Goal: Entertainment & Leisure: Browse casually

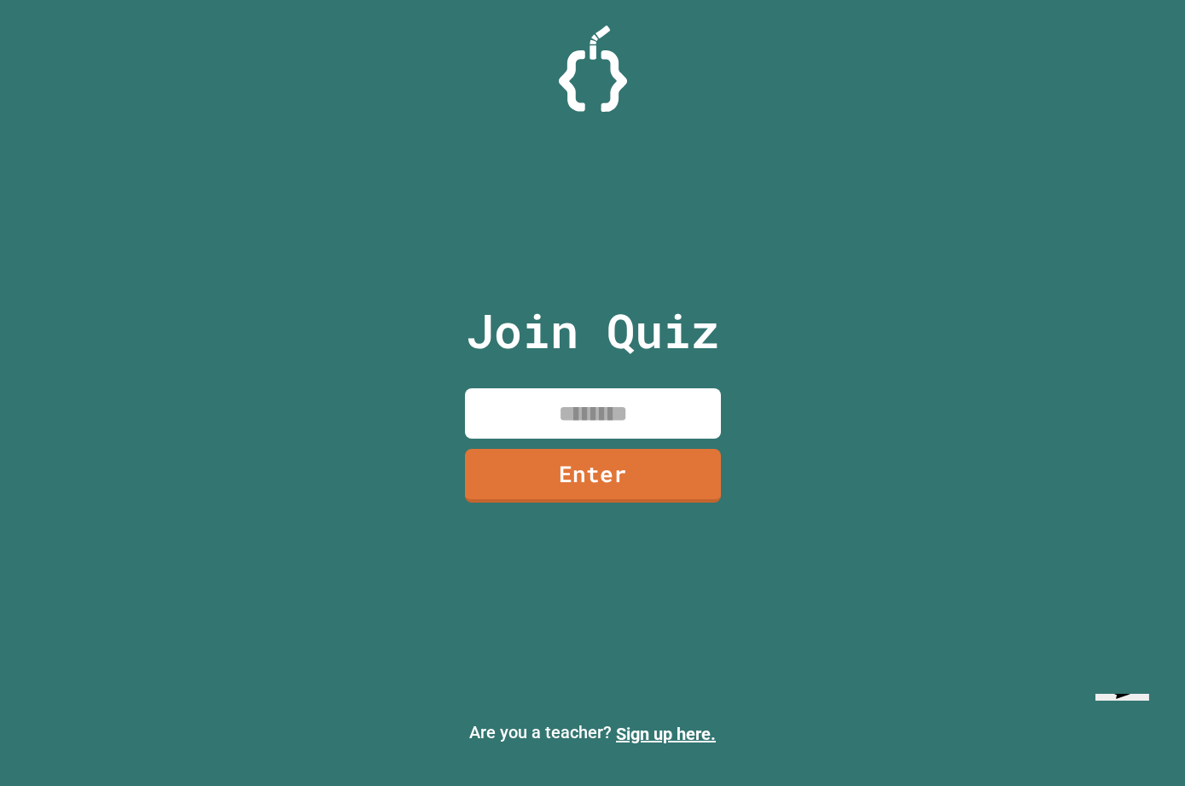
click at [662, 439] on input at bounding box center [593, 413] width 256 height 50
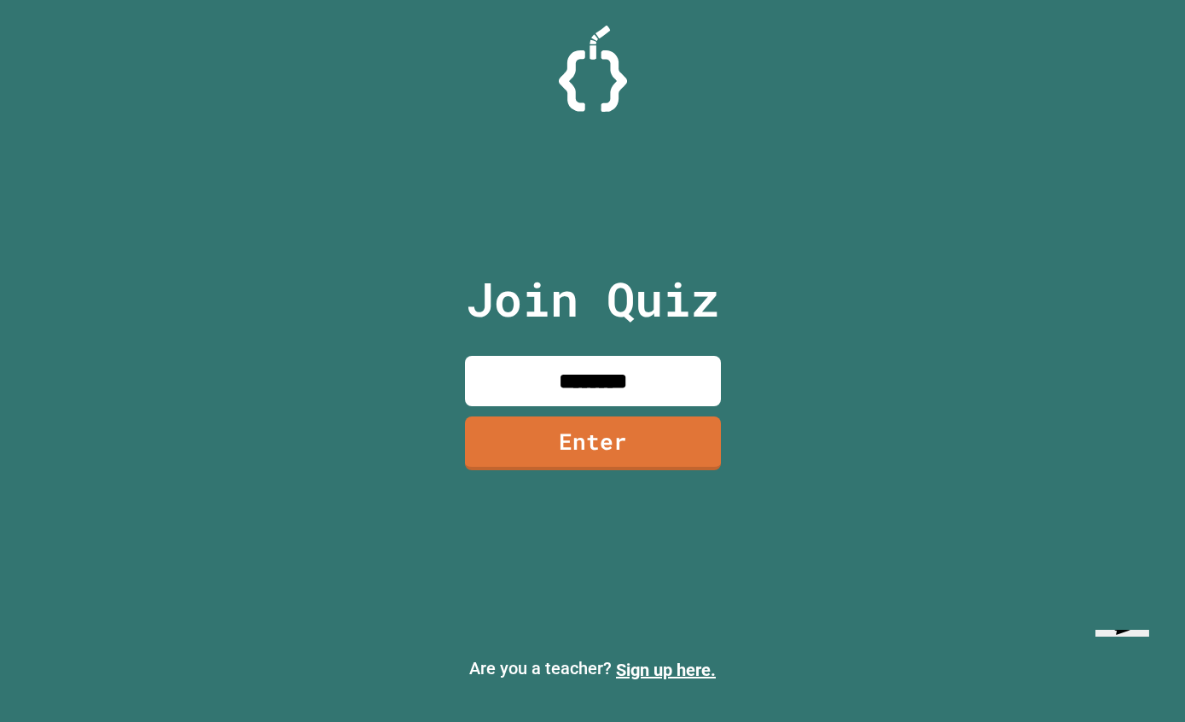
type input "********"
click at [692, 465] on link "Enter" at bounding box center [593, 443] width 256 height 54
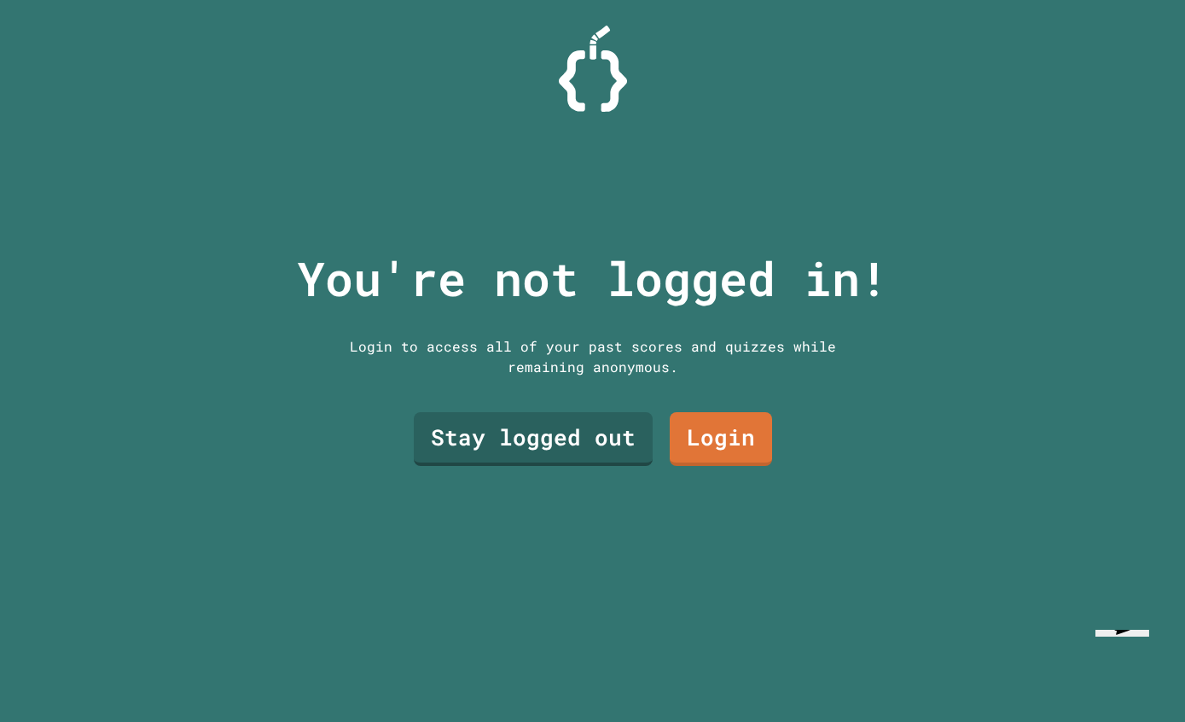
click at [612, 462] on link "Stay logged out" at bounding box center [533, 439] width 239 height 54
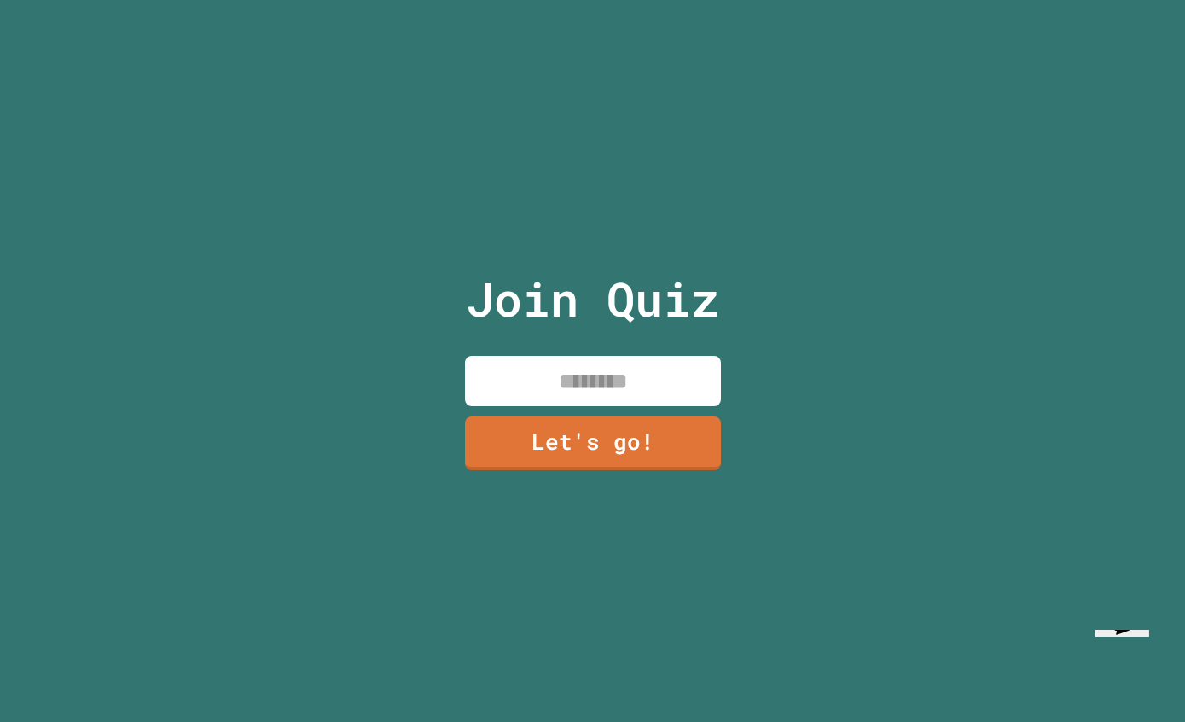
click at [701, 390] on input at bounding box center [593, 381] width 256 height 50
type input "*********"
click at [702, 457] on link "Let's go!" at bounding box center [593, 443] width 256 height 54
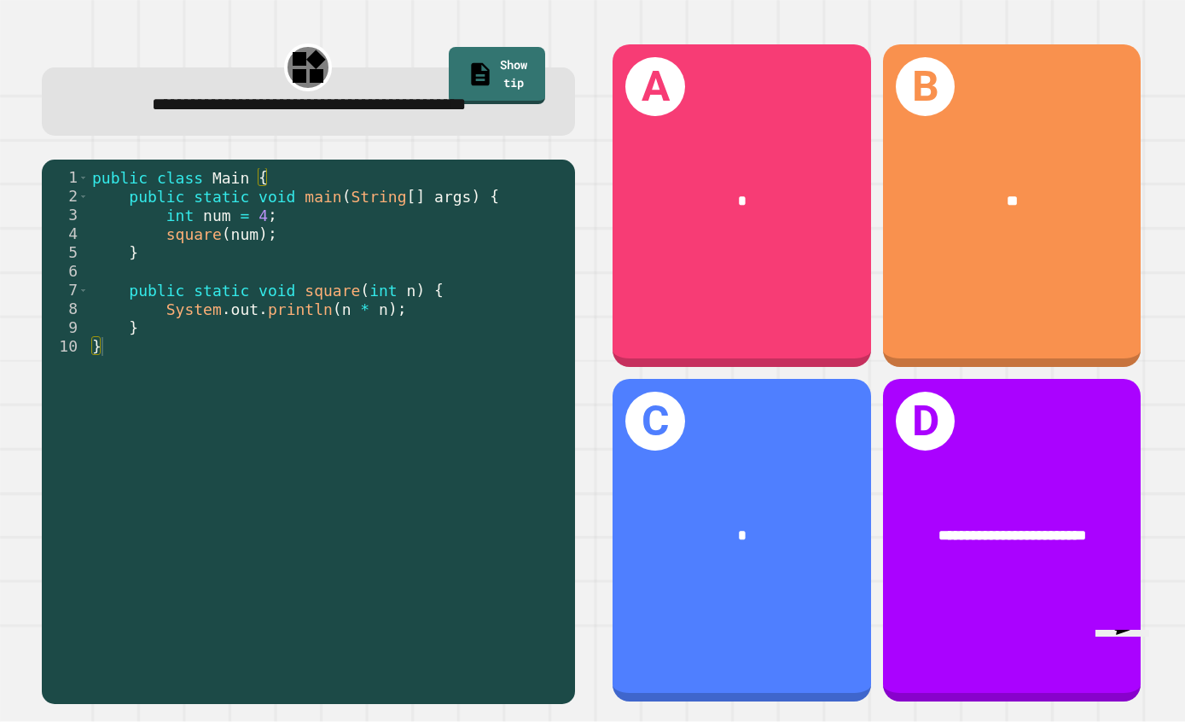
click at [743, 552] on div "*" at bounding box center [742, 535] width 259 height 79
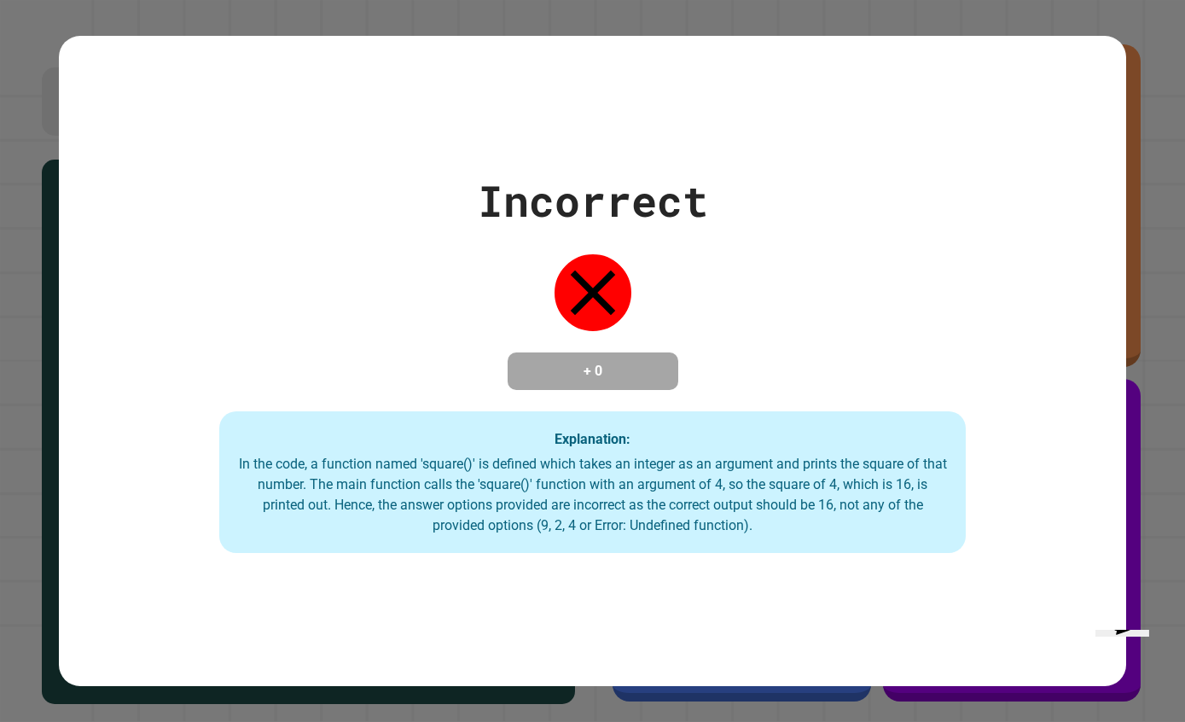
click at [1137, 633] on icon "Chat widget" at bounding box center [1122, 615] width 34 height 37
click at [66, 25] on button "Minimize" at bounding box center [36, 16] width 59 height 18
click at [1141, 108] on div "Incorrect + 0 Explanation: In the code, a function named 'square()' is defined …" at bounding box center [592, 361] width 1185 height 722
click at [1170, 76] on div "Incorrect + 0 Explanation: In the code, a function named 'square()' is defined …" at bounding box center [592, 361] width 1185 height 722
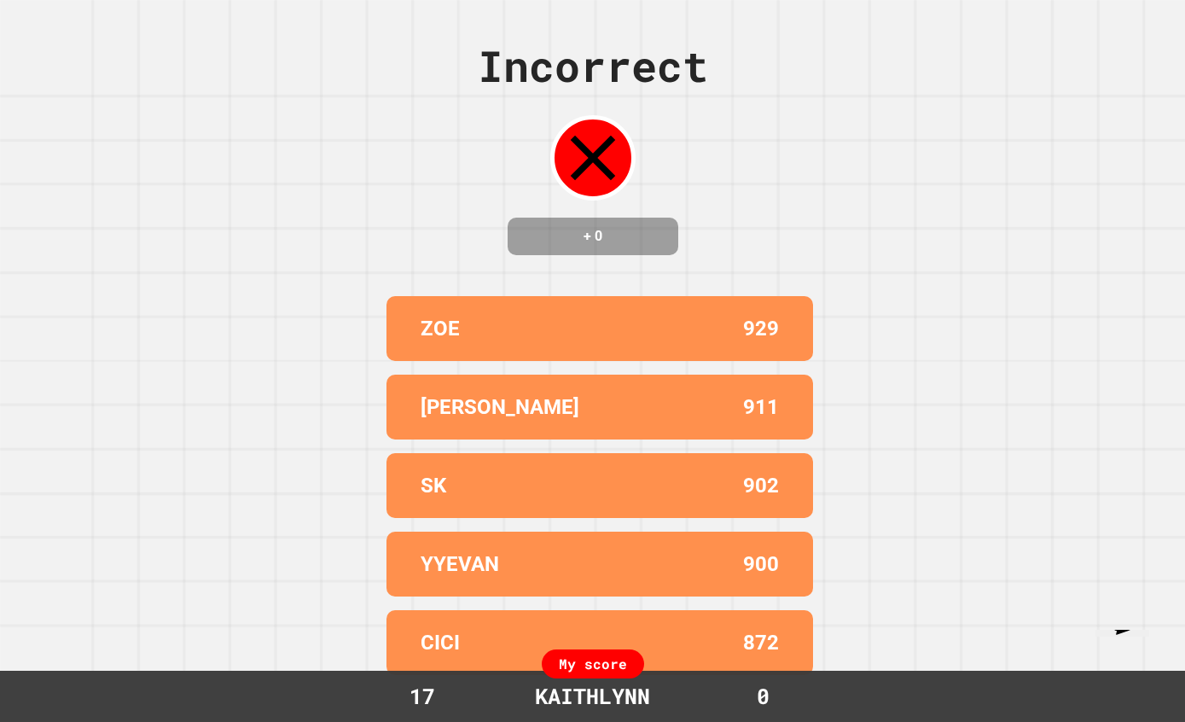
scroll to position [68, 0]
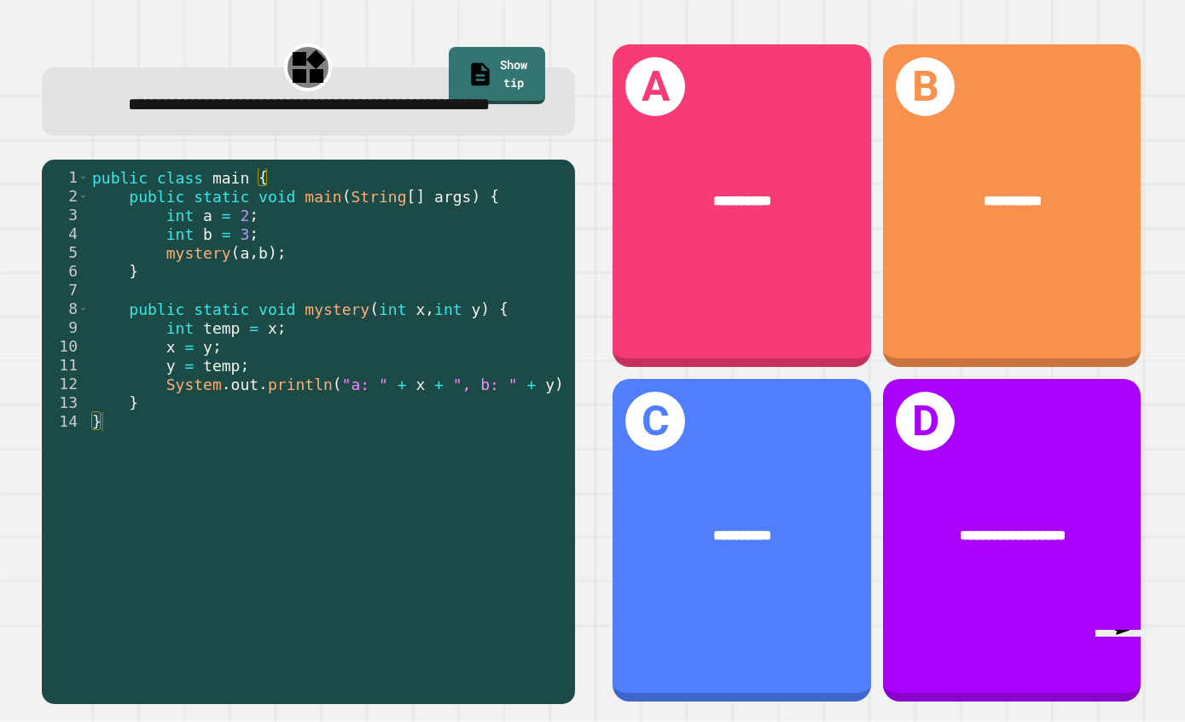
click at [748, 225] on div "**********" at bounding box center [742, 205] width 259 height 323
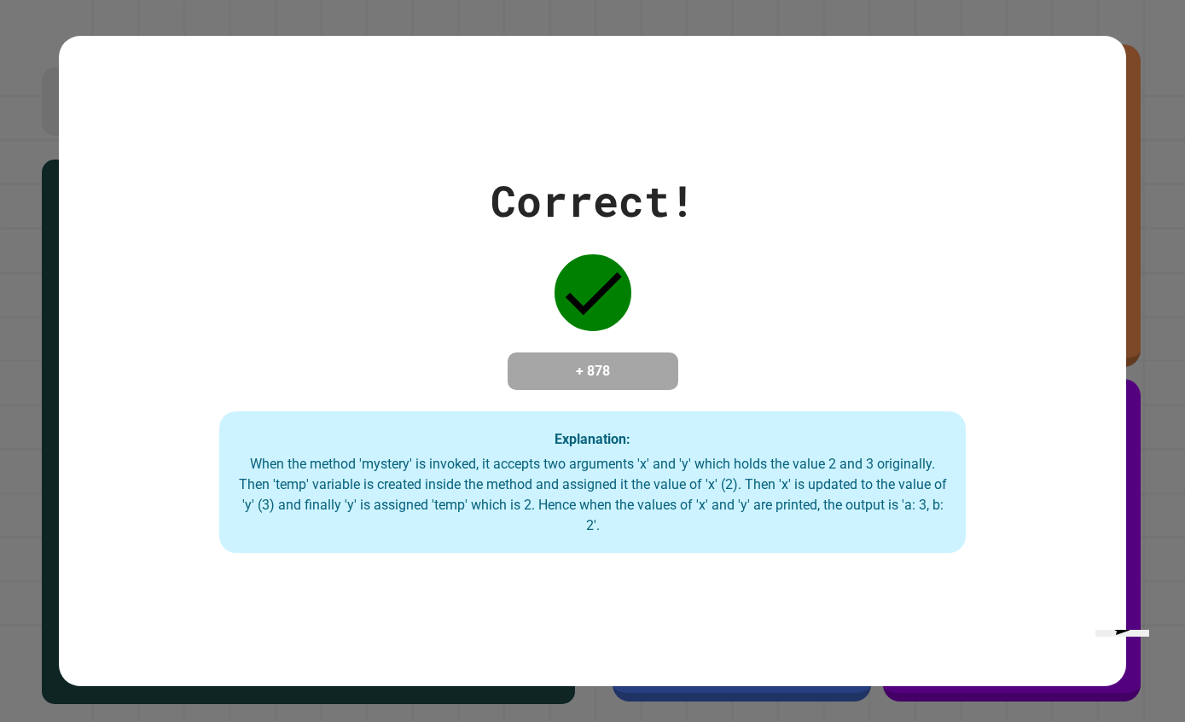
click at [1160, 276] on div "Correct! + 878 Explanation: When the method 'mystery' is invoked, it accepts tw…" at bounding box center [592, 361] width 1185 height 722
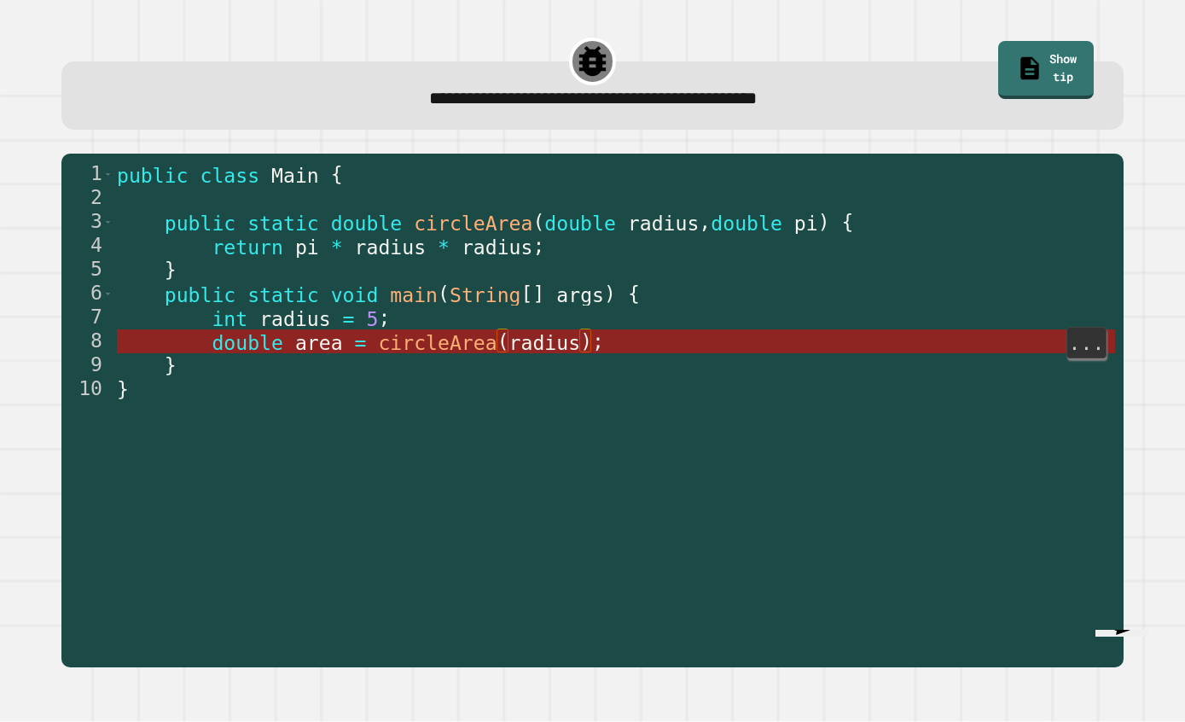
click at [579, 331] on span "radius" at bounding box center [545, 342] width 72 height 22
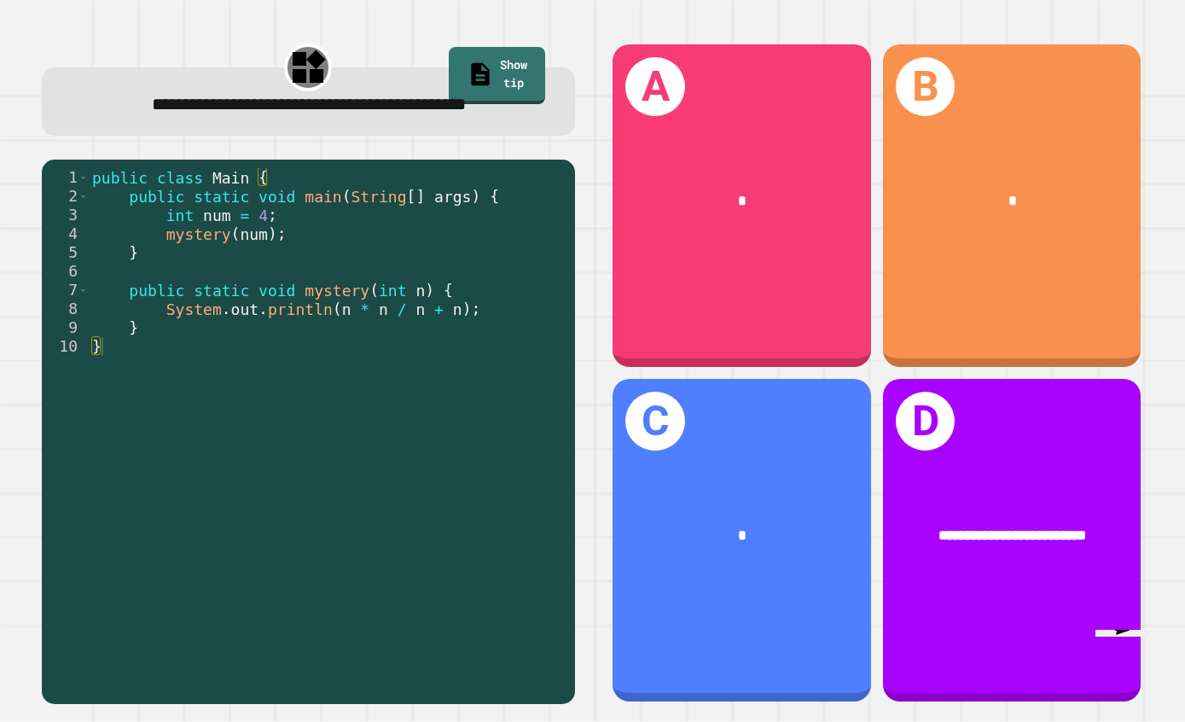
click at [1056, 190] on div "*" at bounding box center [1012, 201] width 200 height 22
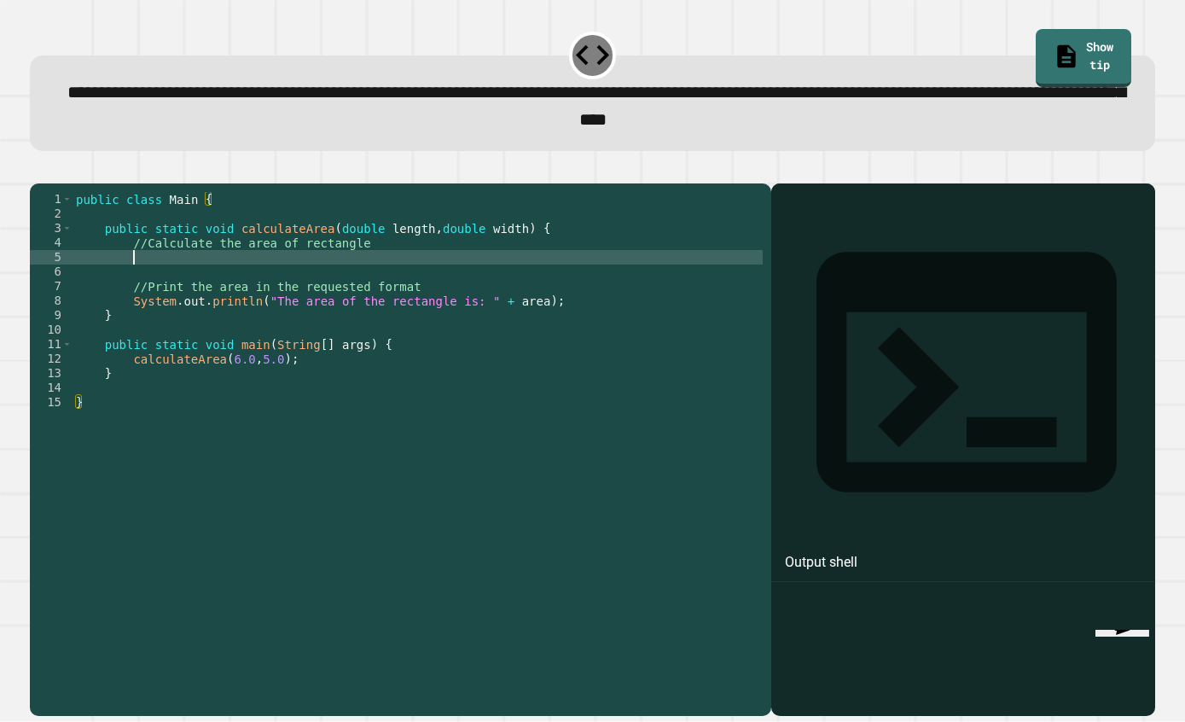
click at [301, 211] on div "public class Main { public static void calculateArea ( double length , double w…" at bounding box center [418, 475] width 691 height 566
click at [134, 218] on div "public class Main { public static void calculateArea ( double length , double w…" at bounding box center [418, 475] width 691 height 566
type textarea "********"
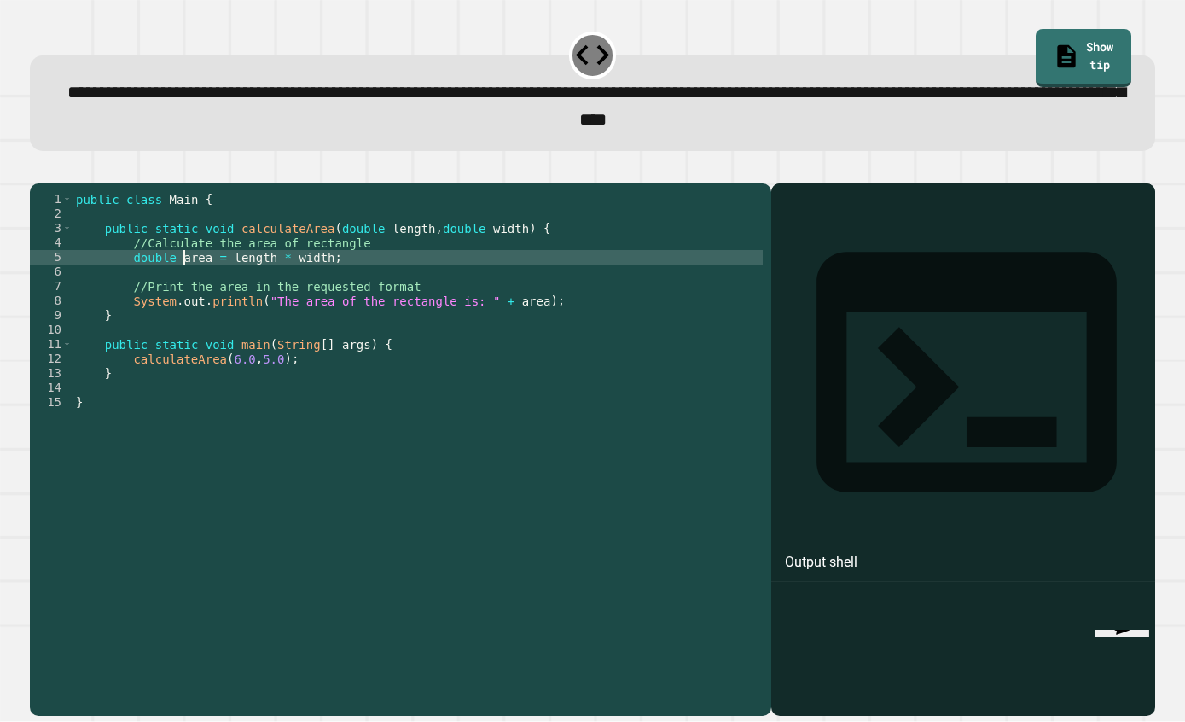
click at [38, 169] on icon "button" at bounding box center [38, 169] width 0 height 0
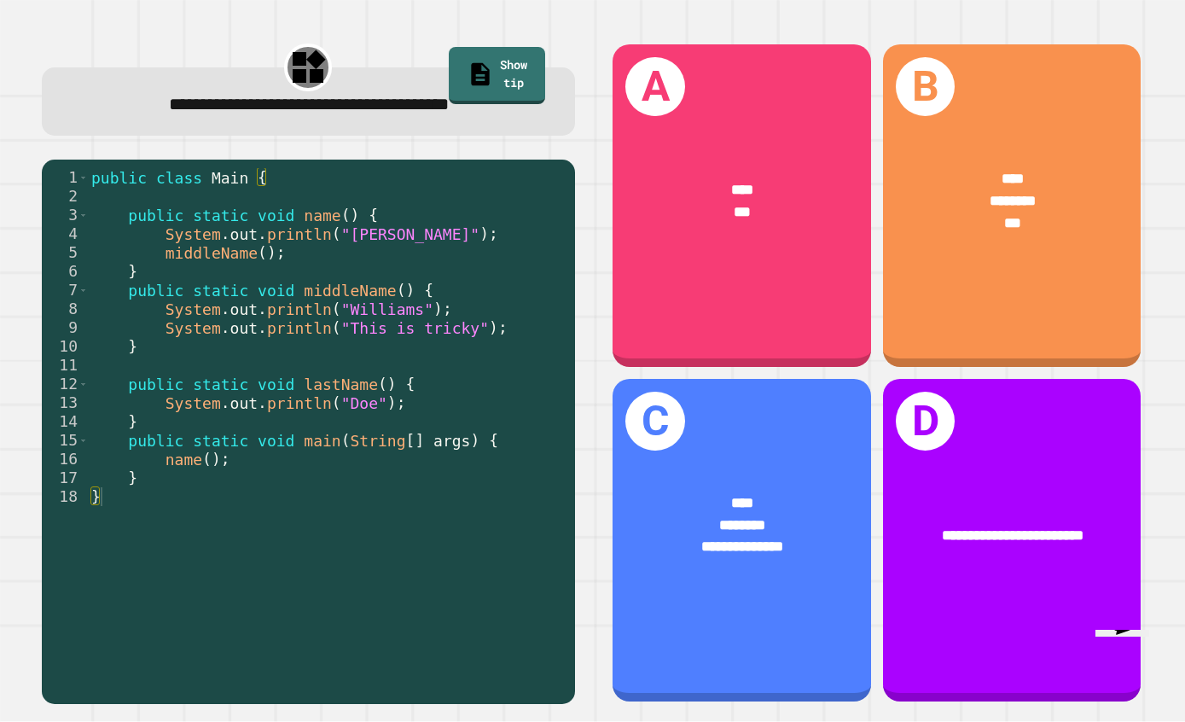
click at [804, 632] on div "**********" at bounding box center [742, 540] width 259 height 323
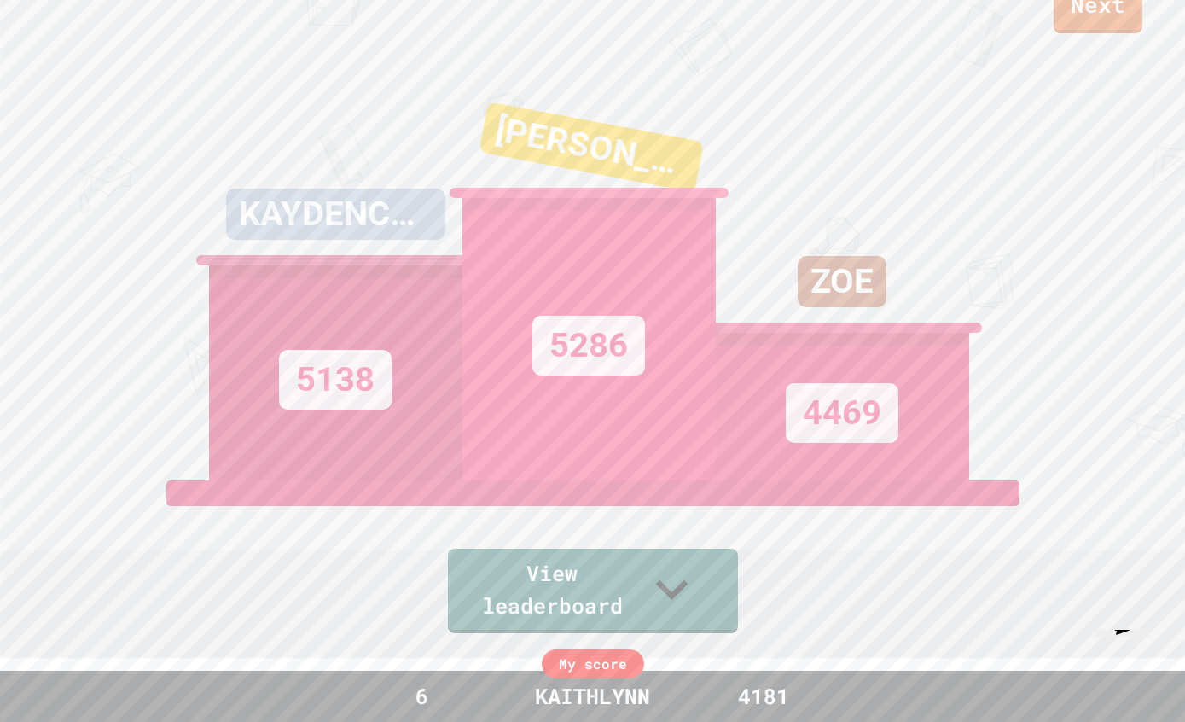
scroll to position [0, 0]
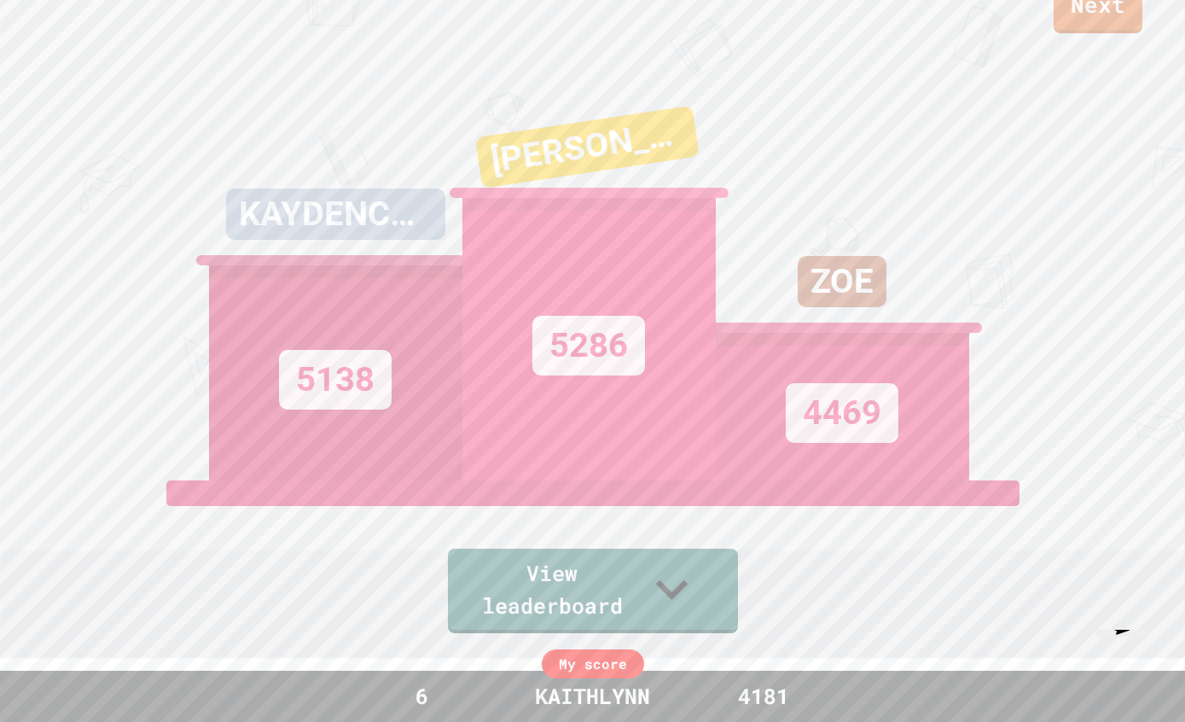
click at [1129, 20] on link "Next" at bounding box center [1098, 7] width 89 height 54
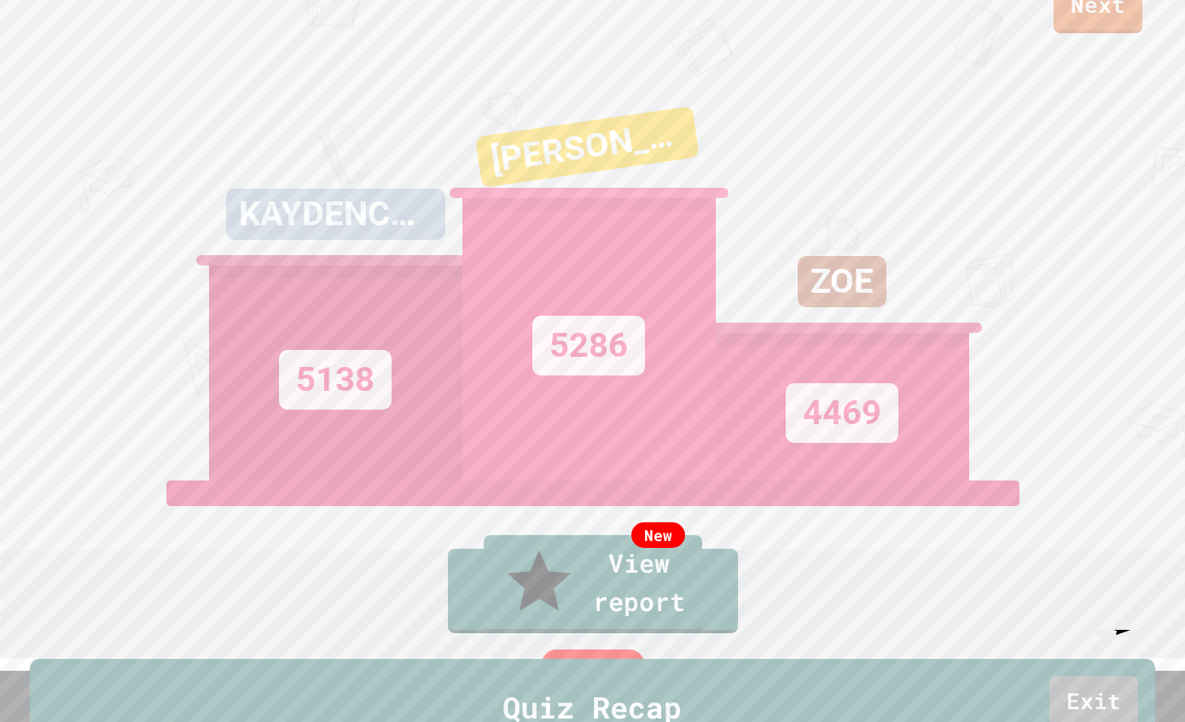
click at [1110, 676] on link "Exit" at bounding box center [1094, 703] width 89 height 54
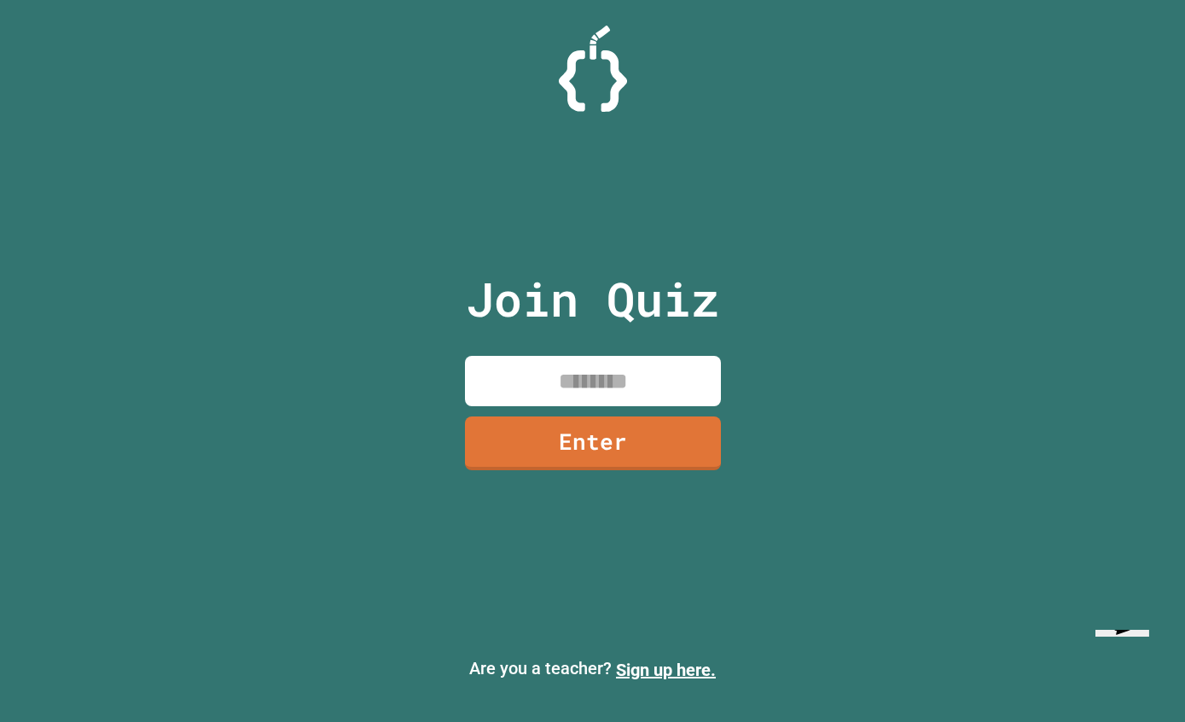
click at [577, 356] on input at bounding box center [593, 381] width 256 height 50
click at [649, 371] on input at bounding box center [593, 381] width 256 height 50
type input "********"
click at [671, 416] on link "Enter" at bounding box center [593, 443] width 256 height 54
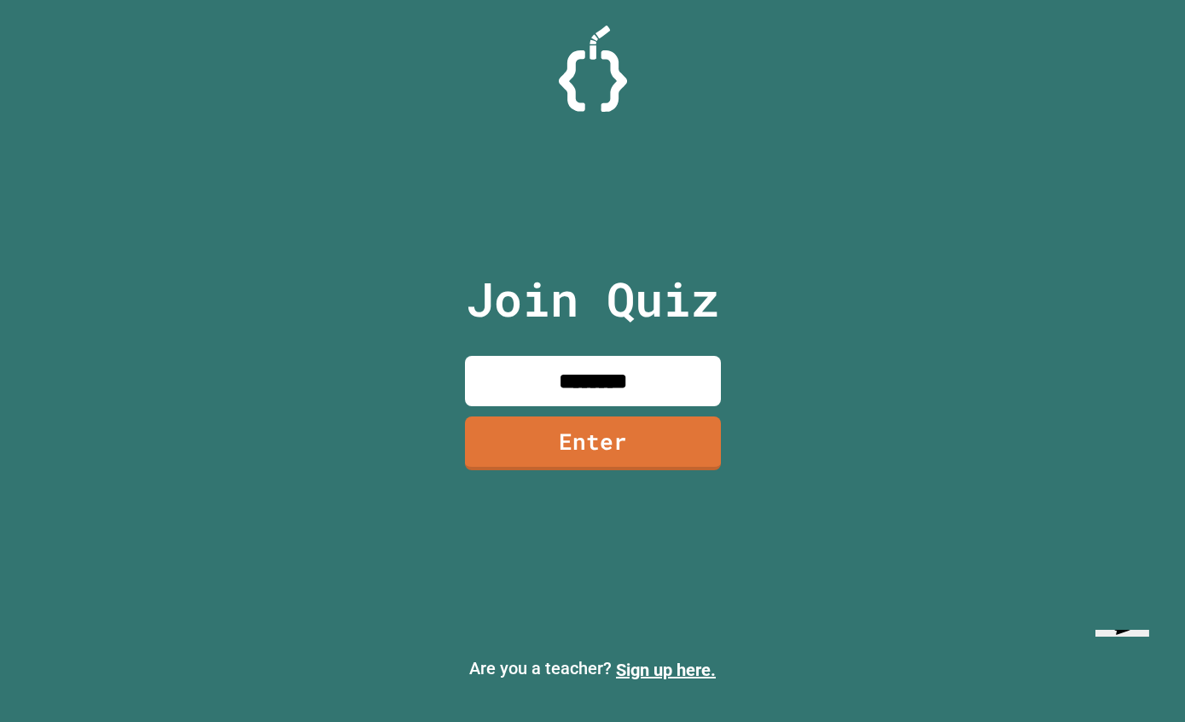
scroll to position [63, 0]
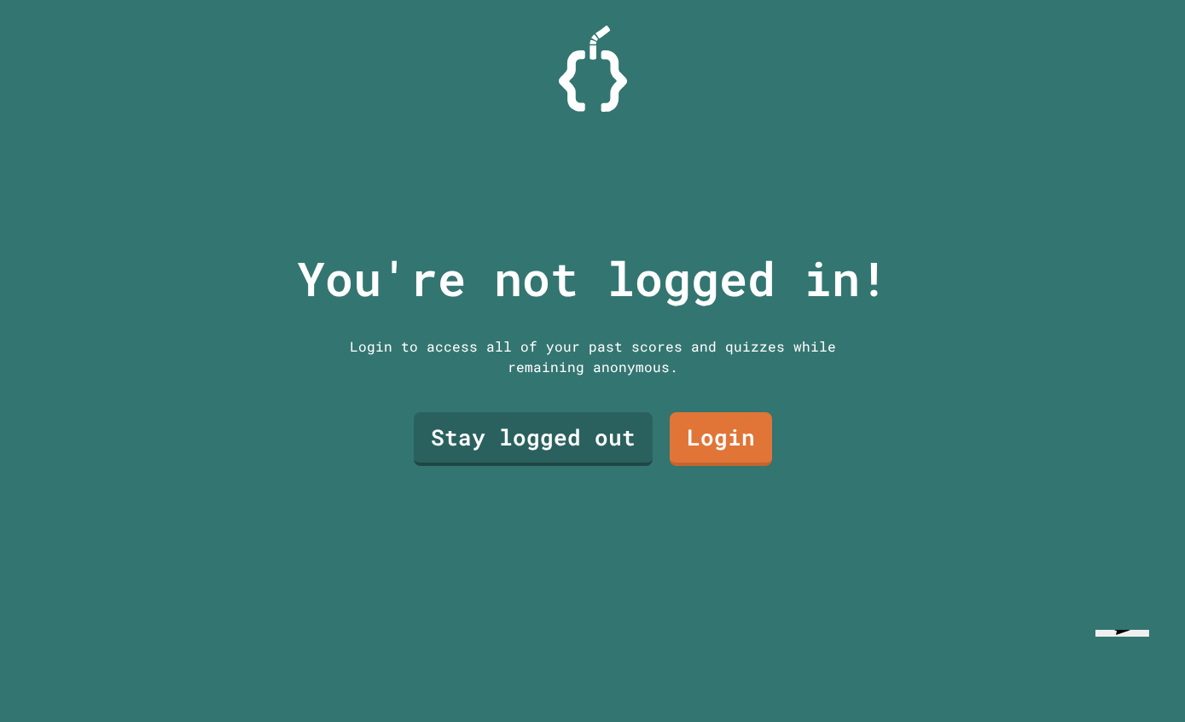
click at [602, 420] on link "Stay logged out" at bounding box center [533, 439] width 239 height 54
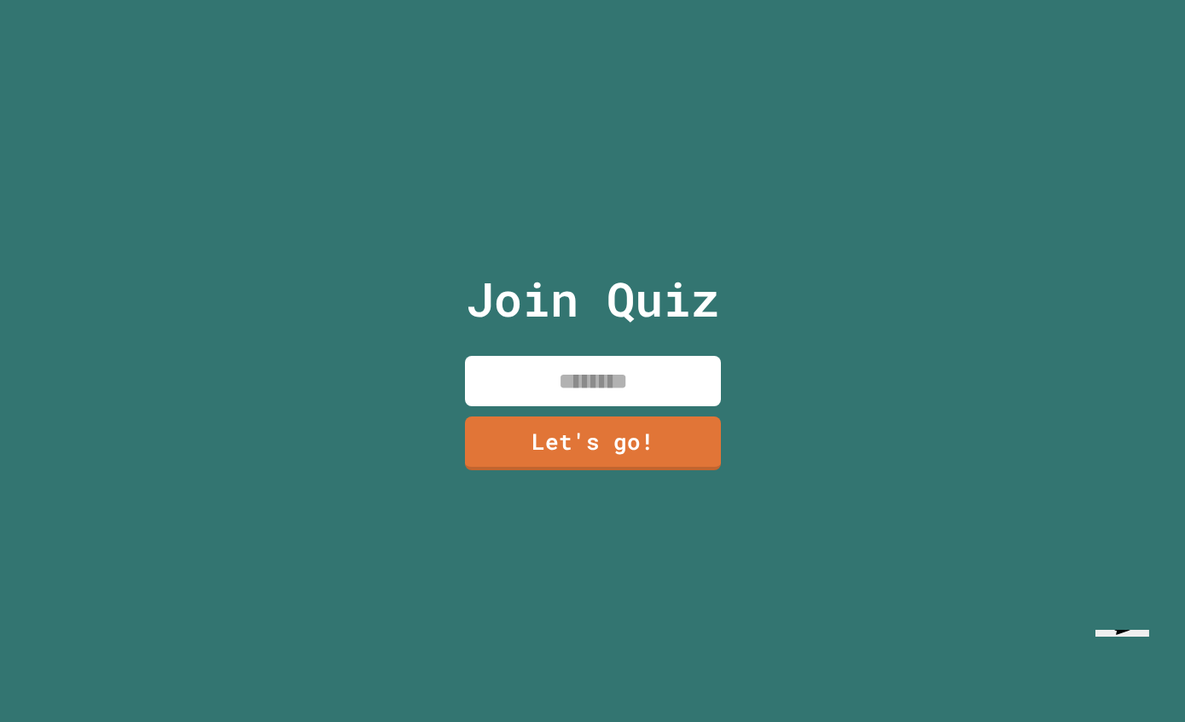
click at [675, 356] on input at bounding box center [593, 381] width 256 height 50
type input "*********"
click at [667, 416] on link "Let's go!" at bounding box center [593, 443] width 256 height 54
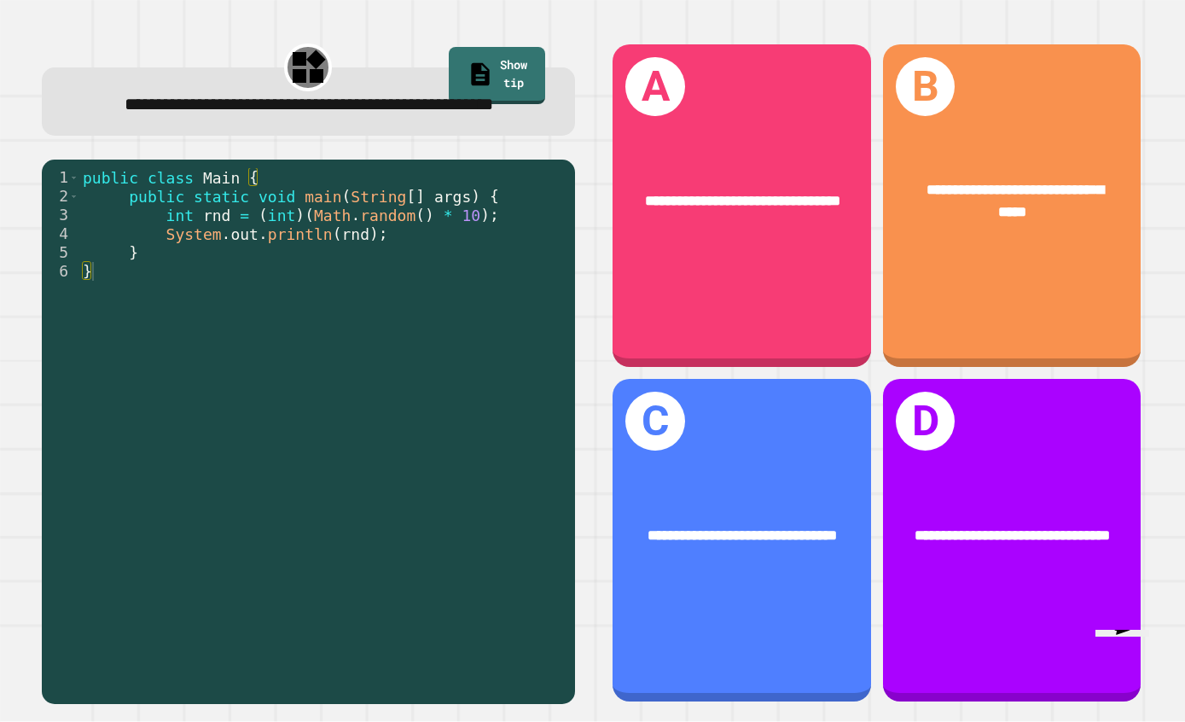
click at [777, 528] on span "**********" at bounding box center [742, 535] width 189 height 15
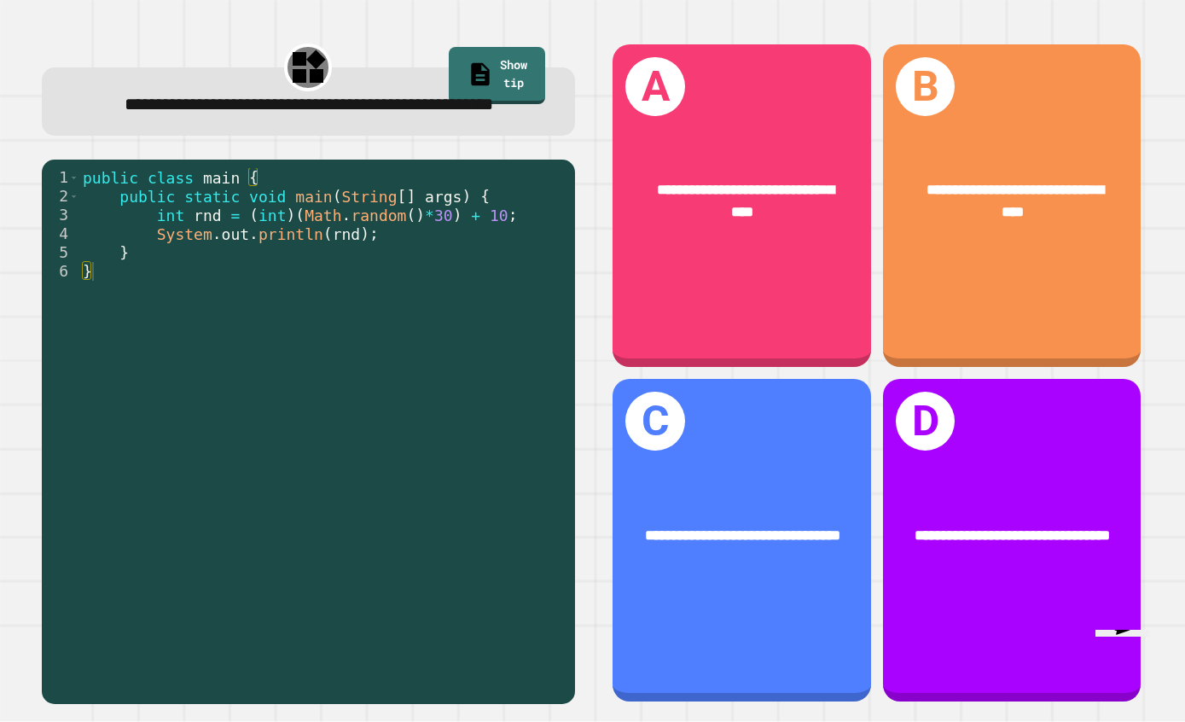
click at [1057, 253] on div "**********" at bounding box center [1012, 205] width 259 height 323
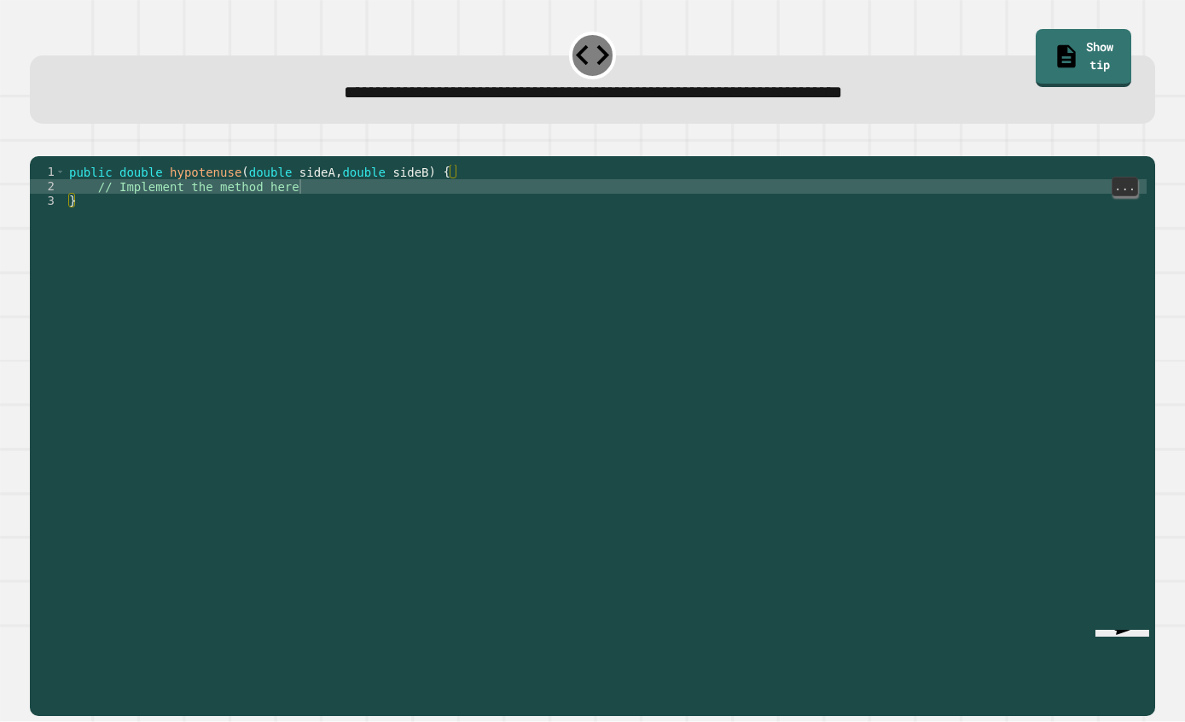
click at [495, 165] on div "public double hypotenuse ( double sideA , double sideB ) { // Implement the met…" at bounding box center [607, 462] width 1082 height 595
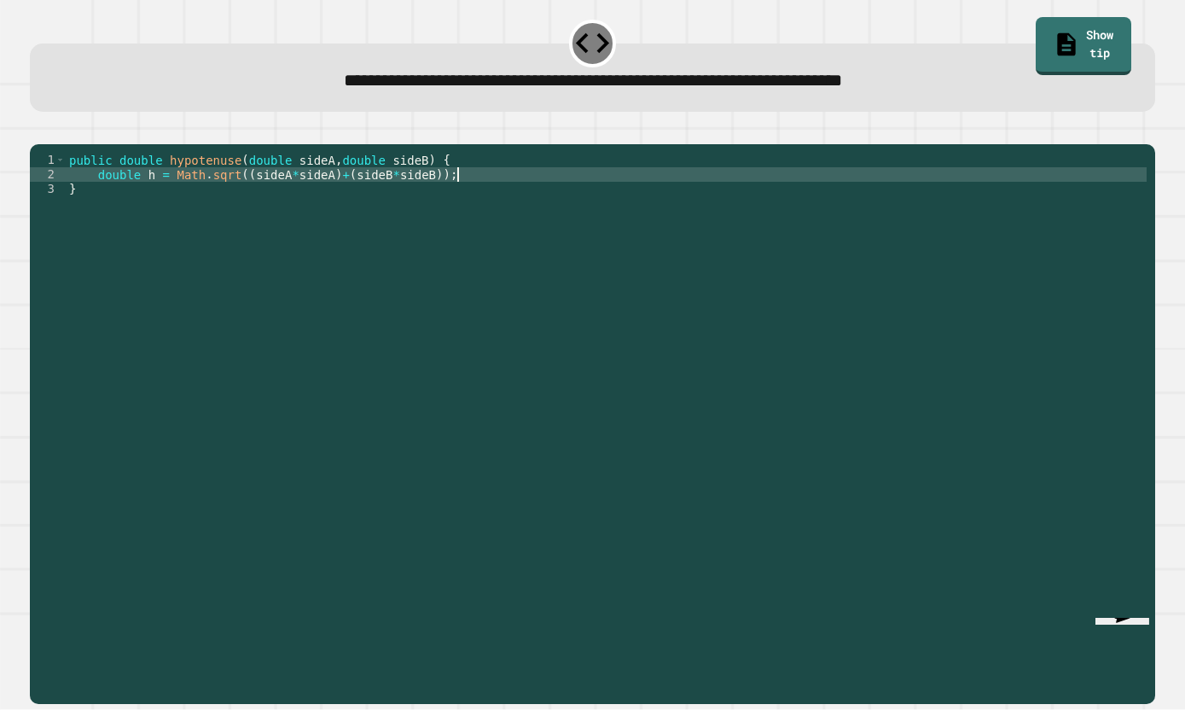
click at [38, 143] on icon "button" at bounding box center [38, 143] width 0 height 0
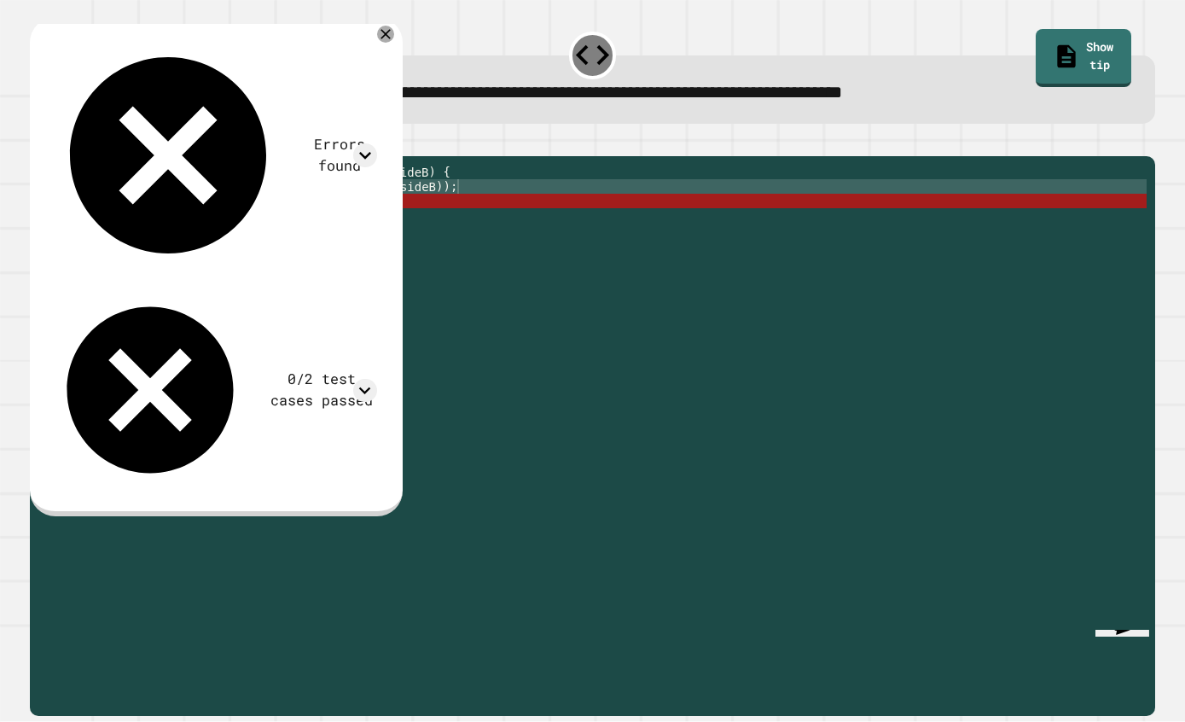
scroll to position [39, 0]
click at [1037, 136] on div at bounding box center [593, 146] width 1126 height 20
click at [349, 217] on div "public double hypotenuse ( double sideA , double sideB ) { double h = Math . sq…" at bounding box center [607, 462] width 1082 height 595
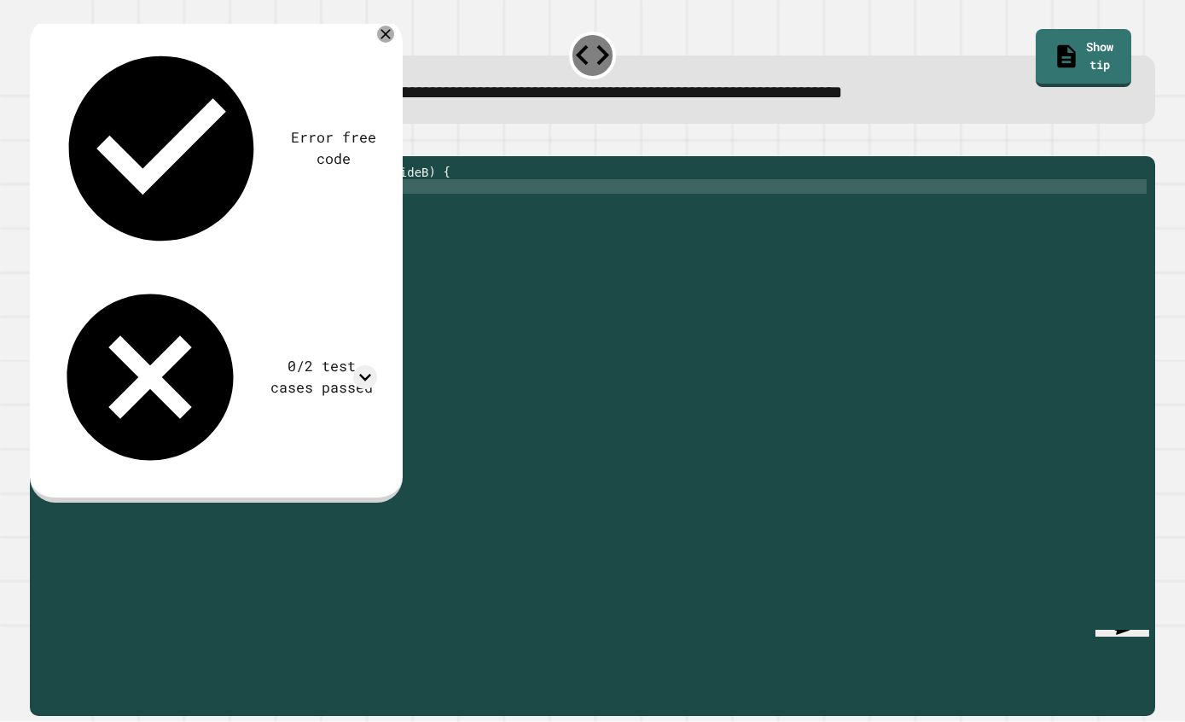
scroll to position [15, 48]
click at [247, 212] on div "public double hypotenuse ( double sideA , double sideB ) { double h = Math . sq…" at bounding box center [607, 462] width 1082 height 595
click at [448, 210] on div "public double hypotenuse ( double sideA , double sideB ) { double h = Math . sq…" at bounding box center [607, 462] width 1082 height 595
click at [546, 213] on div "public double hypotenuse ( double sideA , double sideB ) { double h = Math . sq…" at bounding box center [607, 462] width 1082 height 595
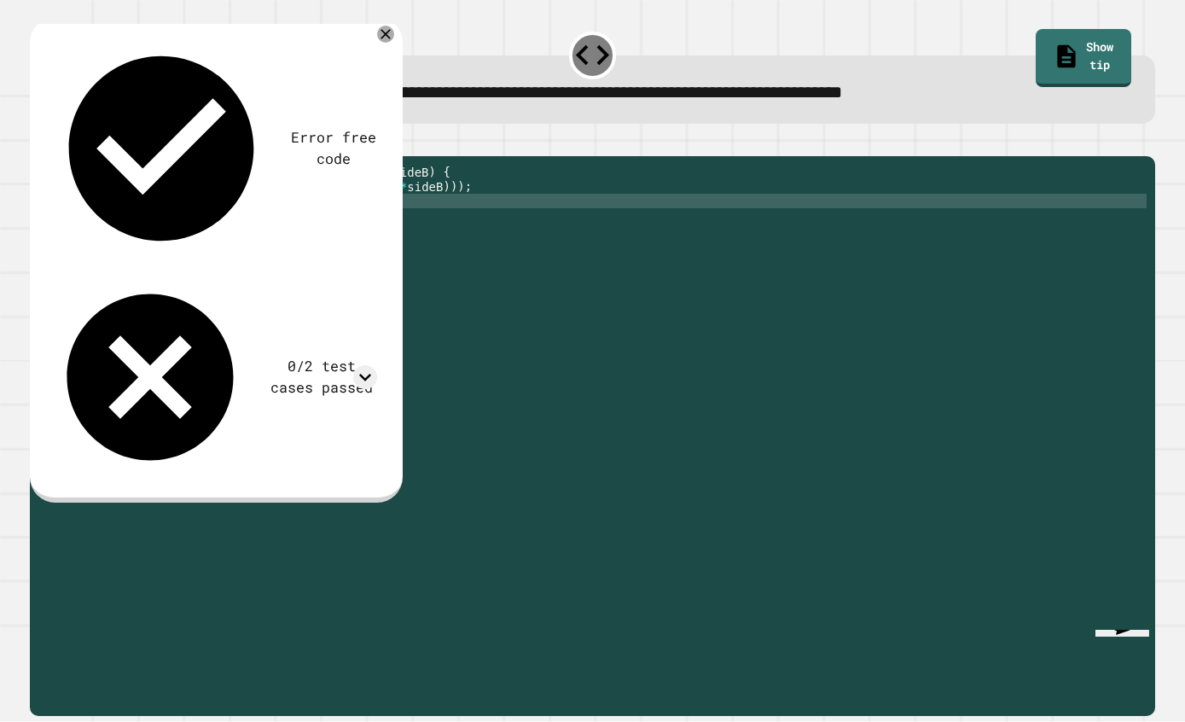
scroll to position [15, 33]
type textarea "**********"
click at [38, 143] on icon "button" at bounding box center [38, 143] width 0 height 0
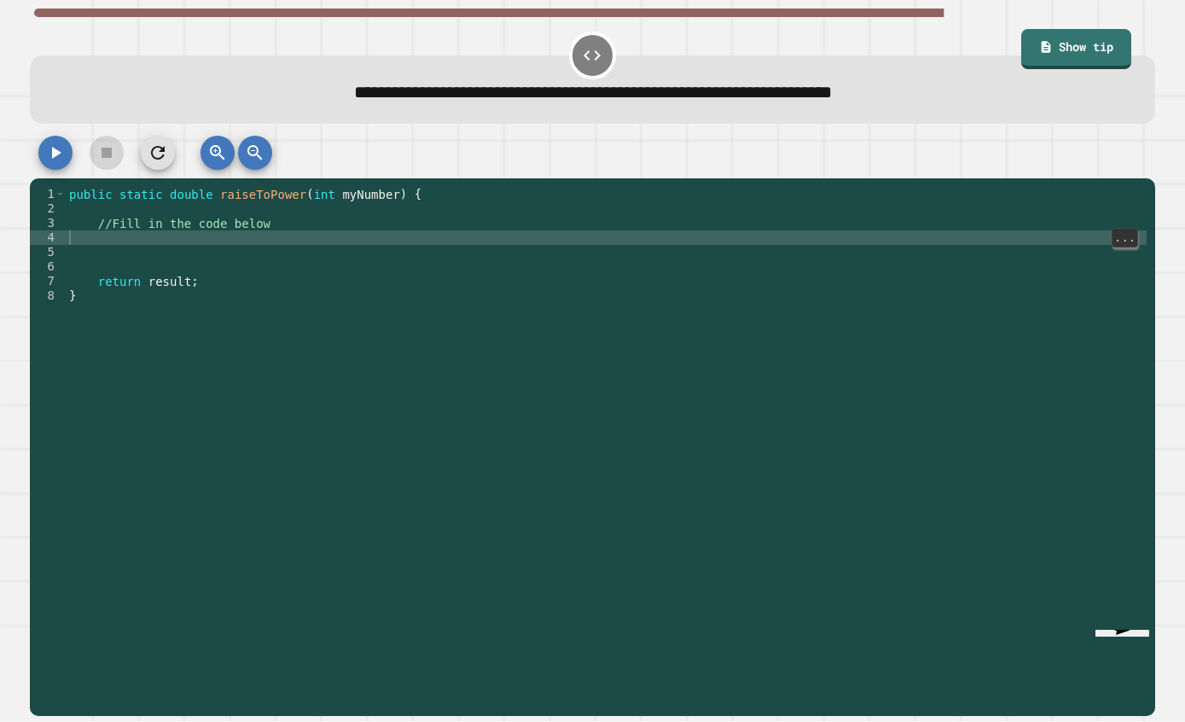
click at [633, 187] on div "public static double raiseToPower ( int myNumber ) { //Fill in the code below r…" at bounding box center [628, 520] width 1125 height 667
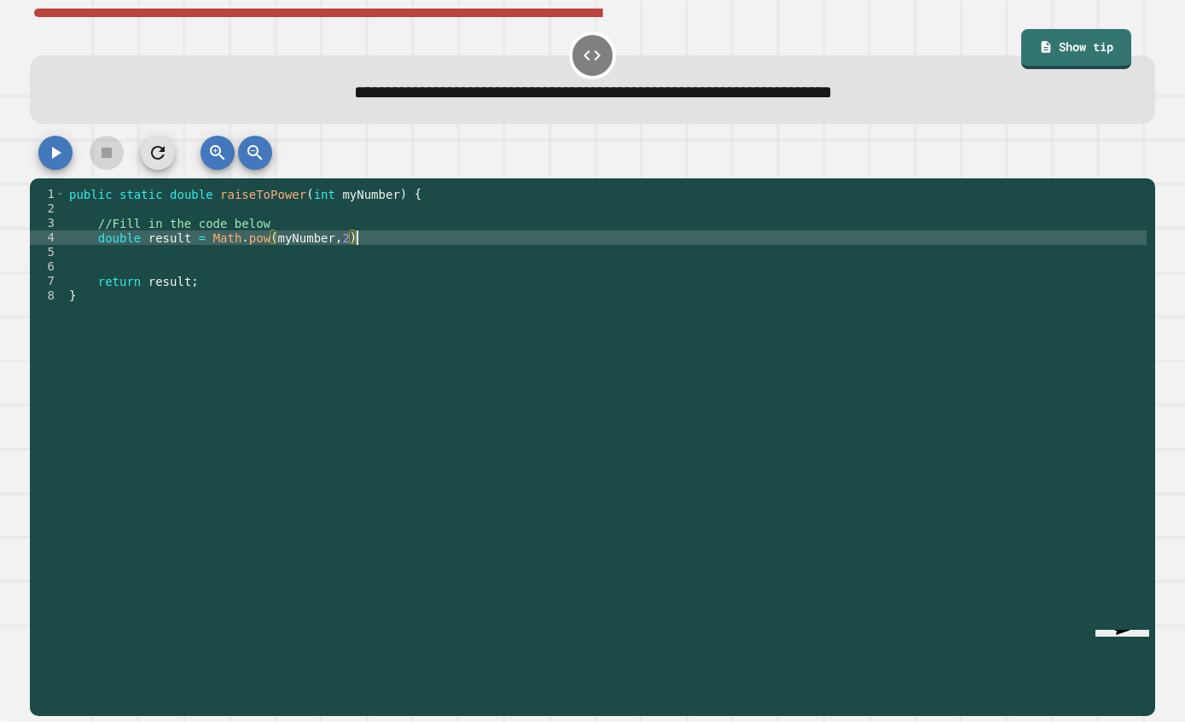
scroll to position [16, 27]
click at [52, 147] on icon "button" at bounding box center [56, 153] width 9 height 12
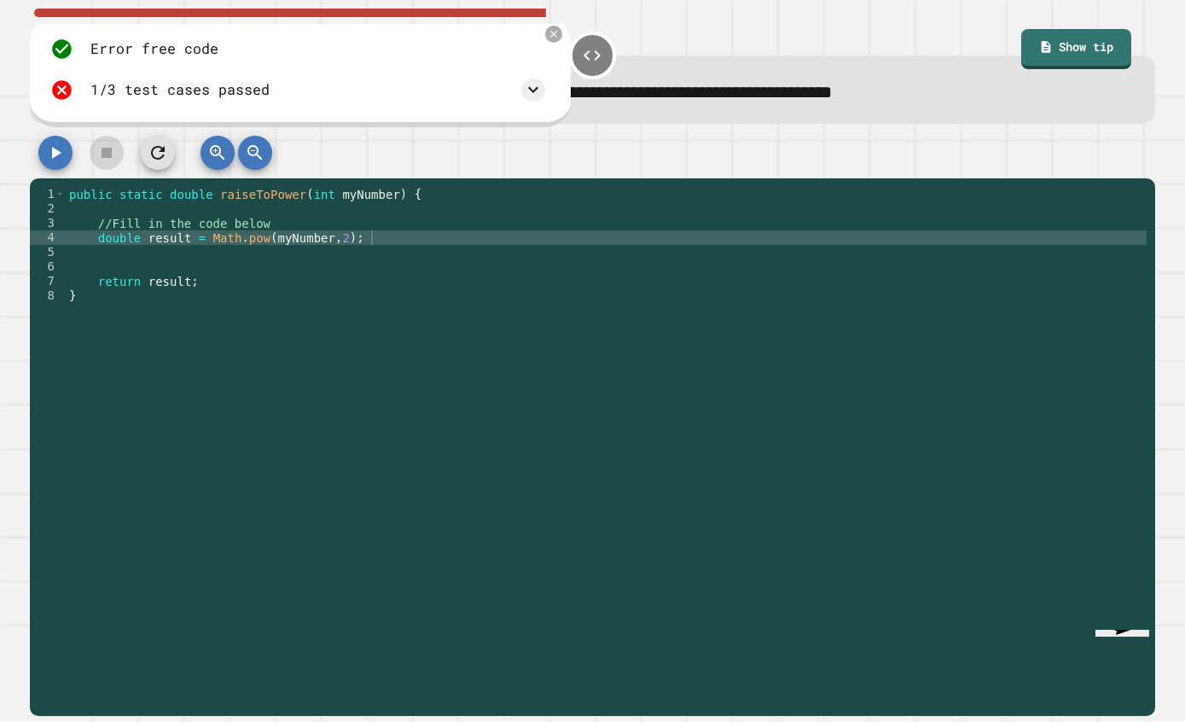
click at [340, 187] on div "public static double raiseToPower ( int myNumber ) { //Fill in the code below d…" at bounding box center [628, 520] width 1125 height 667
click at [300, 187] on div "public static double raiseToPower ( int myNumber ) { //Fill in the code below d…" at bounding box center [628, 520] width 1125 height 667
click at [38, 136] on button "button" at bounding box center [55, 153] width 34 height 34
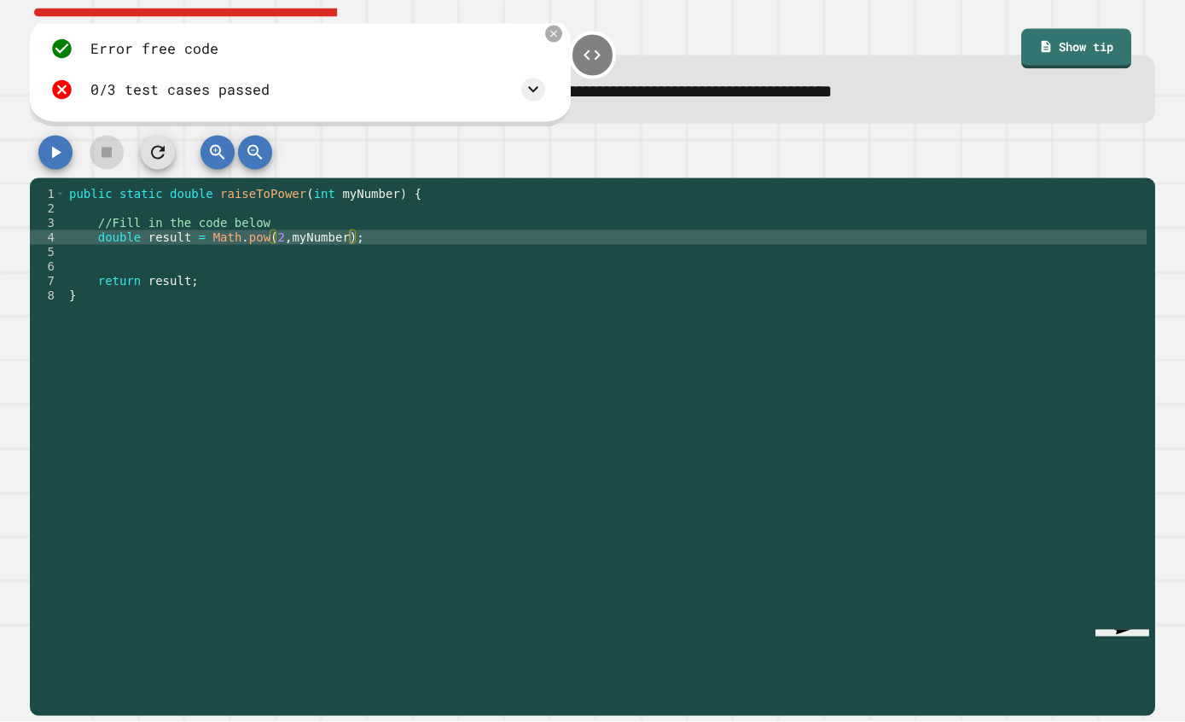
scroll to position [4, 0]
click at [263, 187] on div "public static double raiseToPower ( int myNumber ) { //Fill in the code below d…" at bounding box center [628, 520] width 1125 height 667
type textarea "**********"
click at [38, 136] on button "button" at bounding box center [55, 153] width 34 height 34
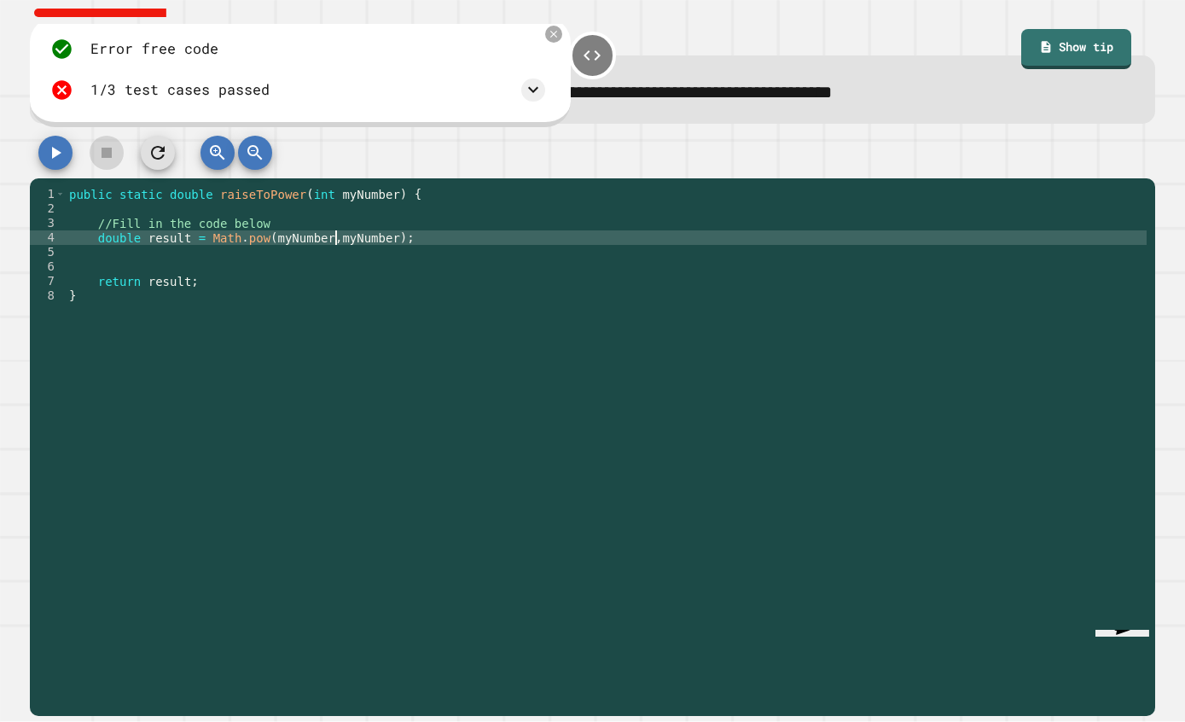
click at [377, 187] on div "public static double raiseToPower ( int myNumber ) { //Fill in the code below d…" at bounding box center [628, 520] width 1125 height 667
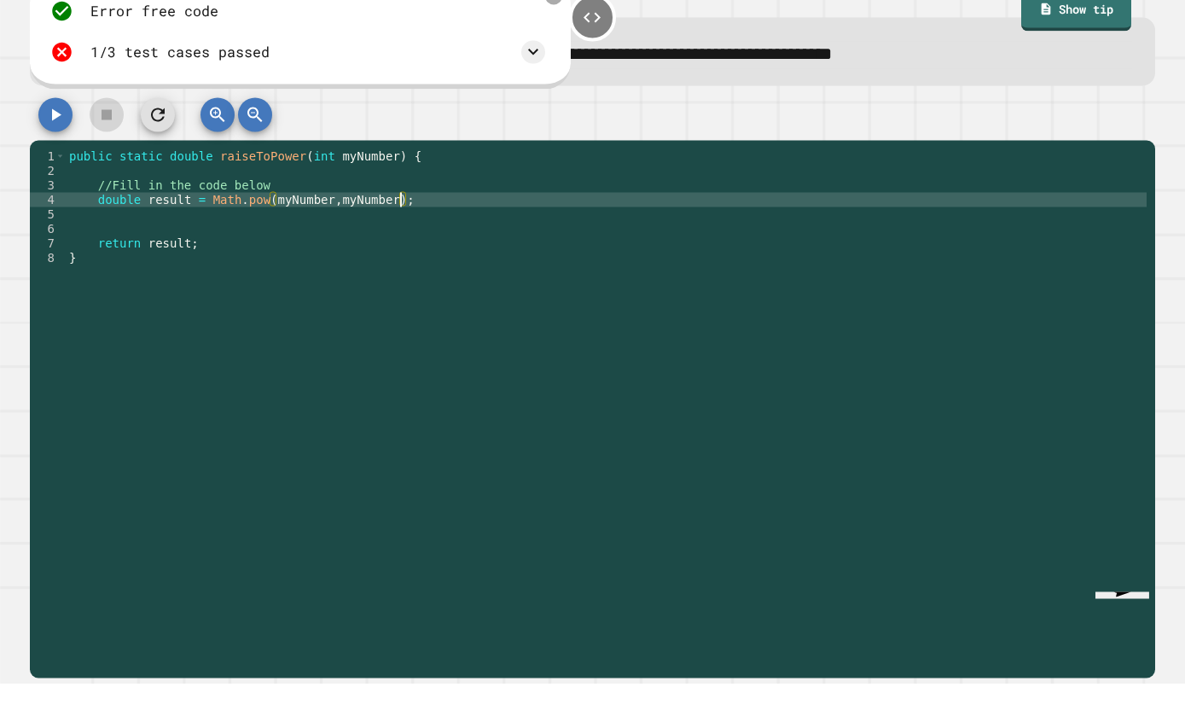
scroll to position [0, 0]
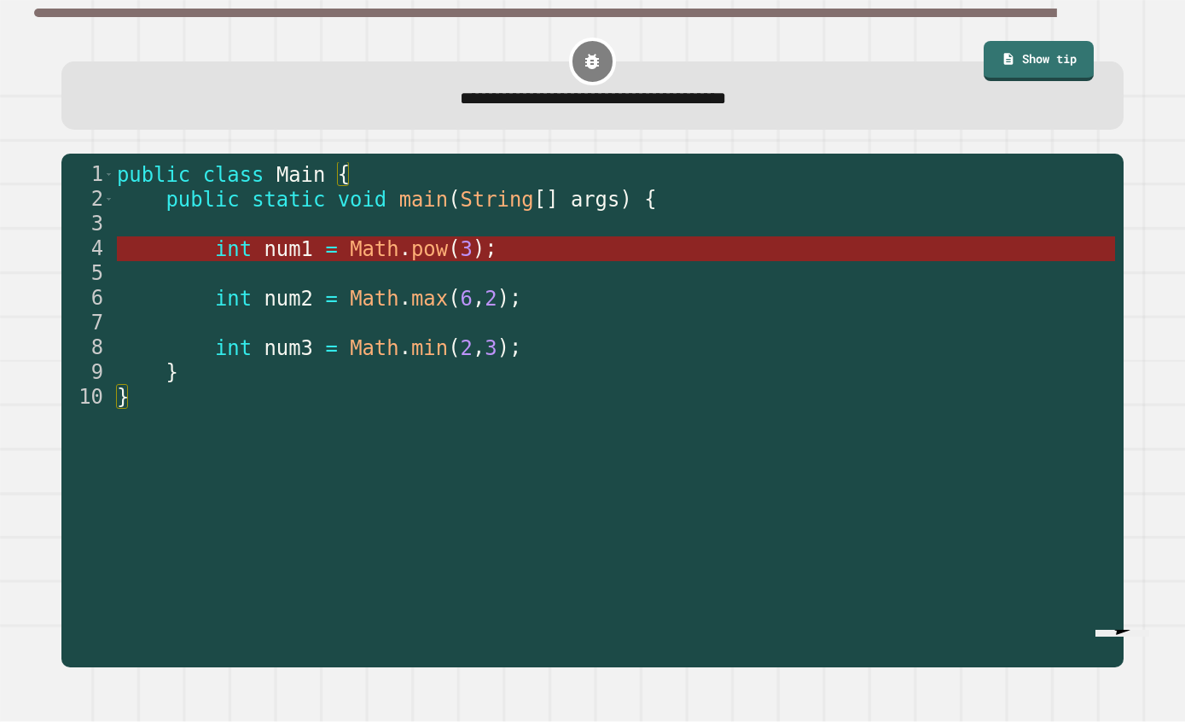
click at [351, 236] on span "Math" at bounding box center [375, 248] width 49 height 24
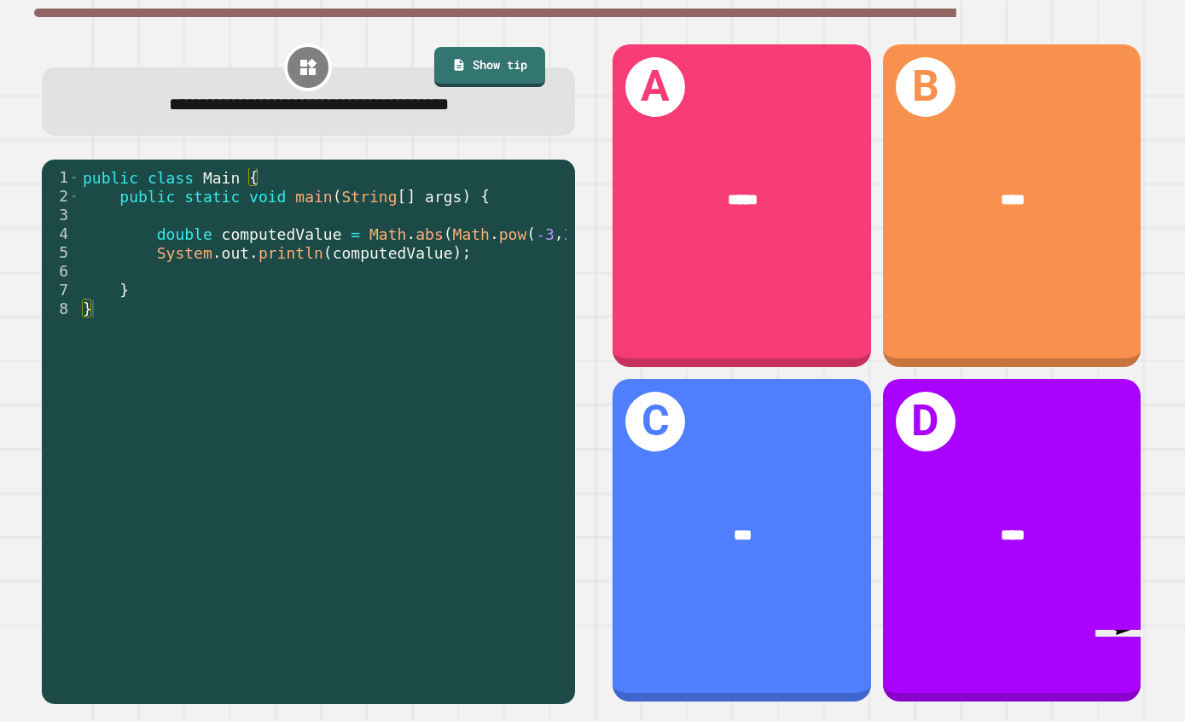
click at [1018, 486] on div "D ****" at bounding box center [1012, 540] width 259 height 323
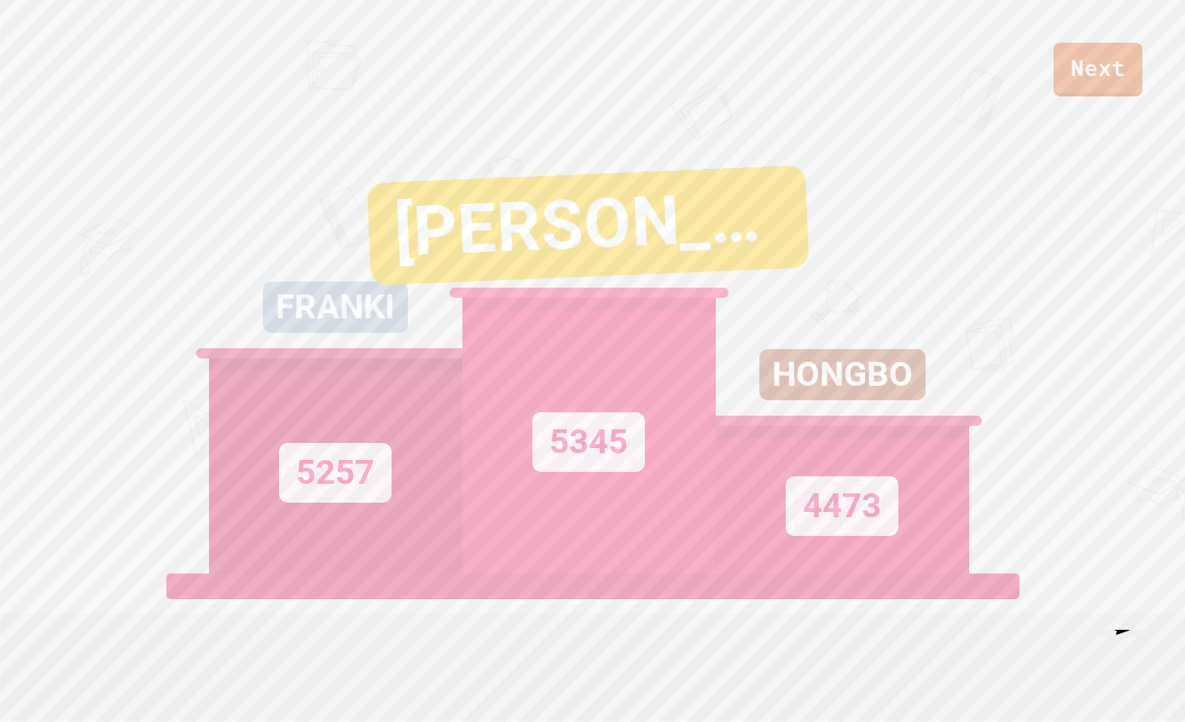
click at [1094, 65] on link "Next" at bounding box center [1098, 70] width 89 height 54
